Goal: Entertainment & Leisure: Consume media (video, audio)

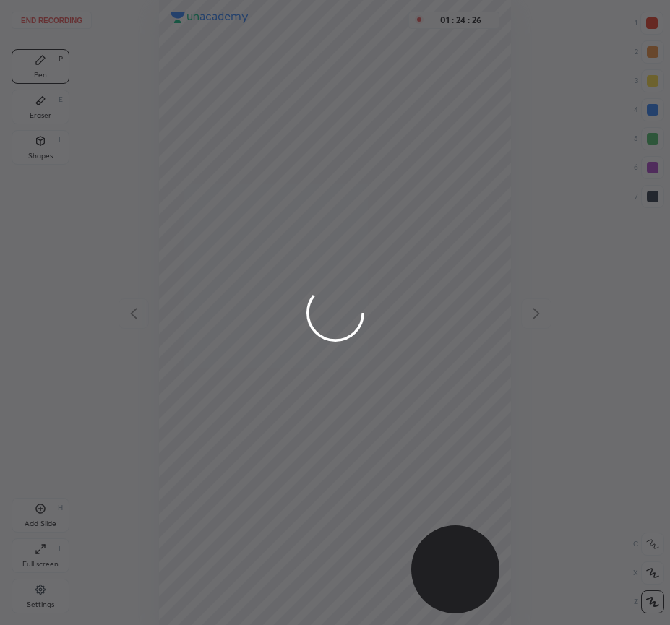
scroll to position [625, 438]
drag, startPoint x: 444, startPoint y: 32, endPoint x: 429, endPoint y: 134, distance: 103.0
click at [449, 112] on div at bounding box center [335, 312] width 670 height 625
